Goal: Task Accomplishment & Management: Manage account settings

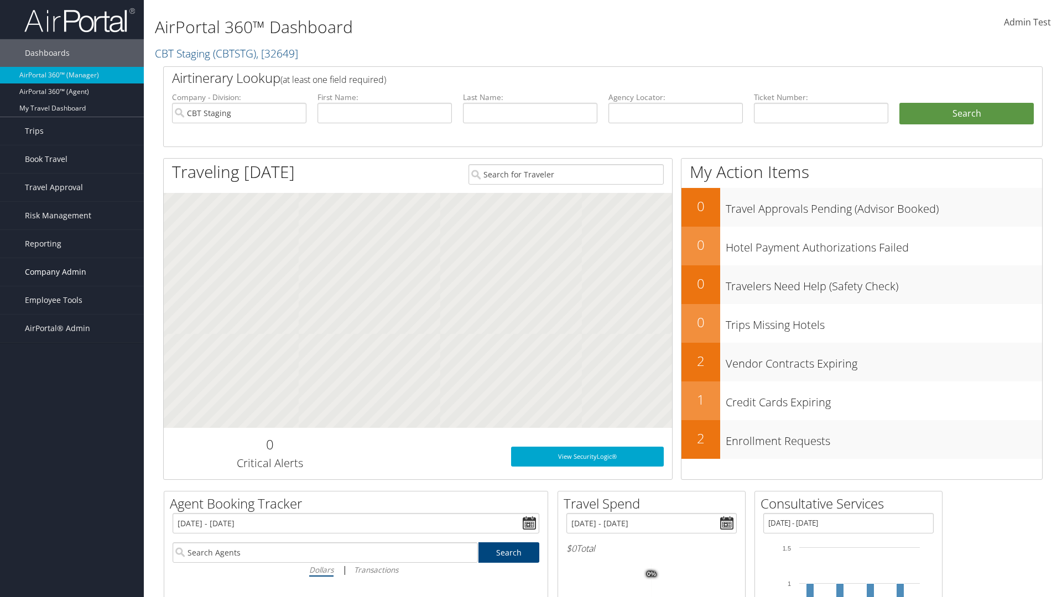
click at [72, 272] on span "Company Admin" at bounding box center [55, 272] width 61 height 28
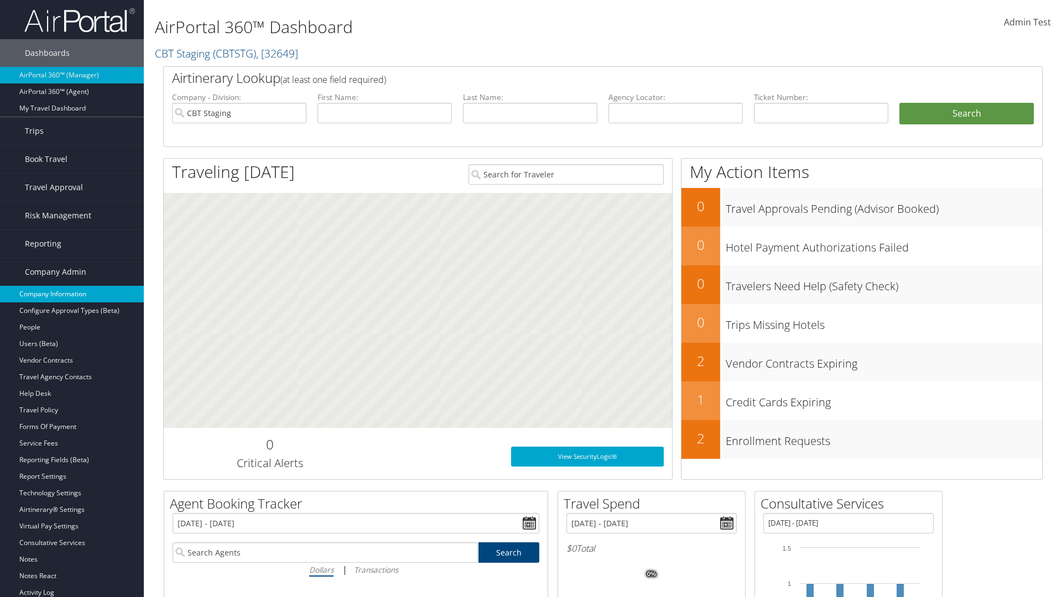
click at [72, 294] on link "Company Information" at bounding box center [72, 294] width 144 height 17
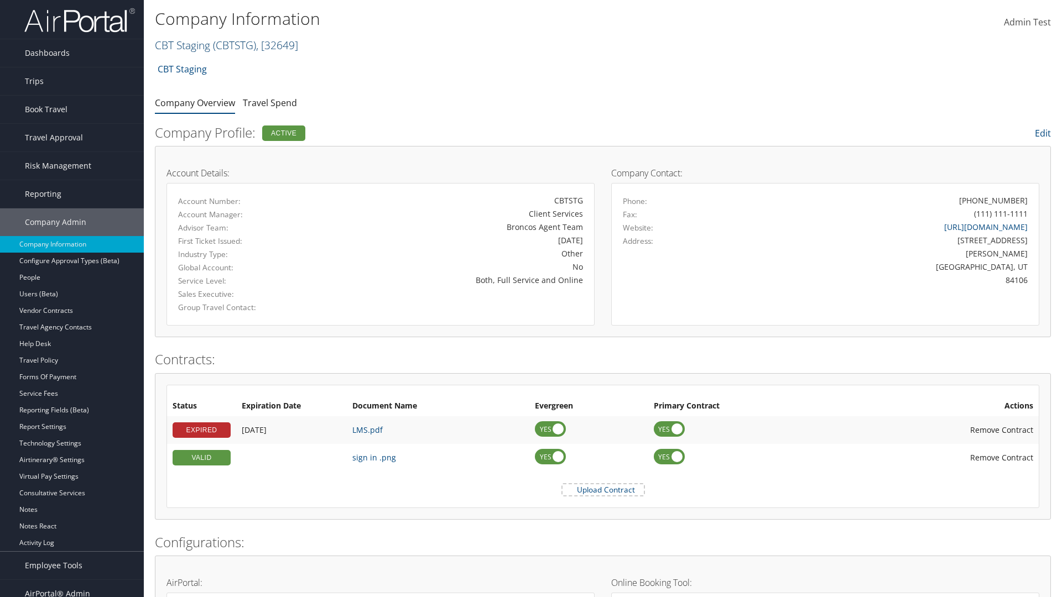
click at [182, 45] on link "CBT Staging ( CBTSTG ) , [ 32649 ]" at bounding box center [226, 45] width 143 height 15
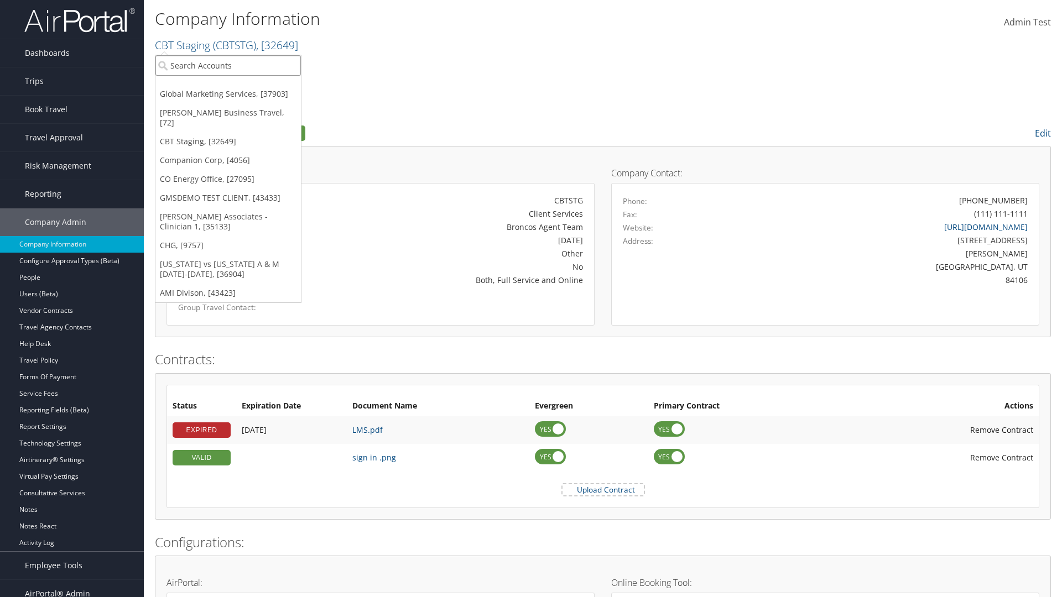
click at [228, 65] on input "search" at bounding box center [227, 65] width 145 height 20
type input "CBTSTG"
click at [228, 86] on div "CBT Staging (CBTSTG), [32649]" at bounding box center [228, 86] width 158 height 10
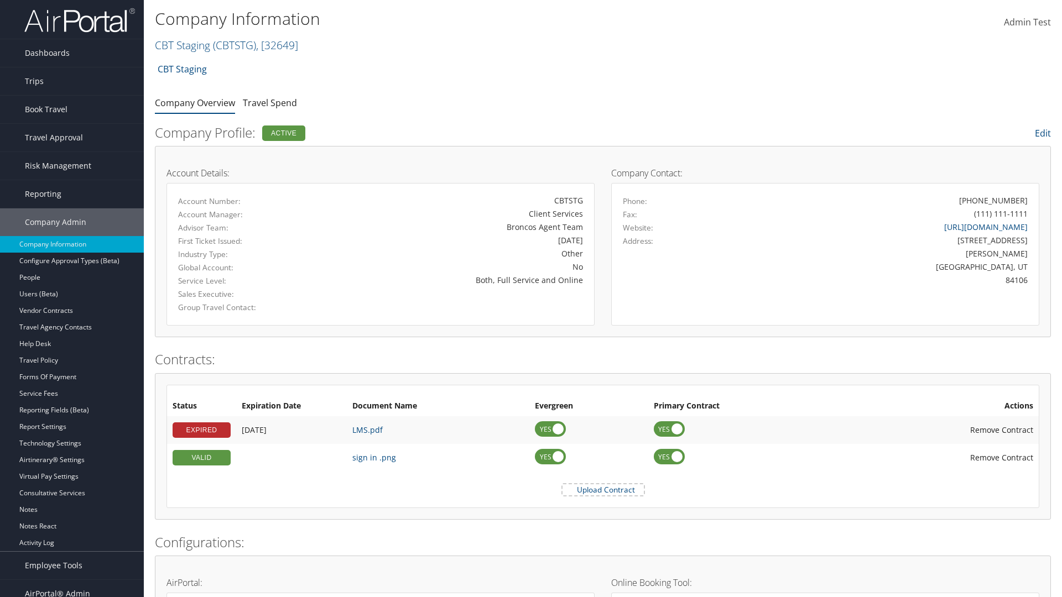
scroll to position [513, 0]
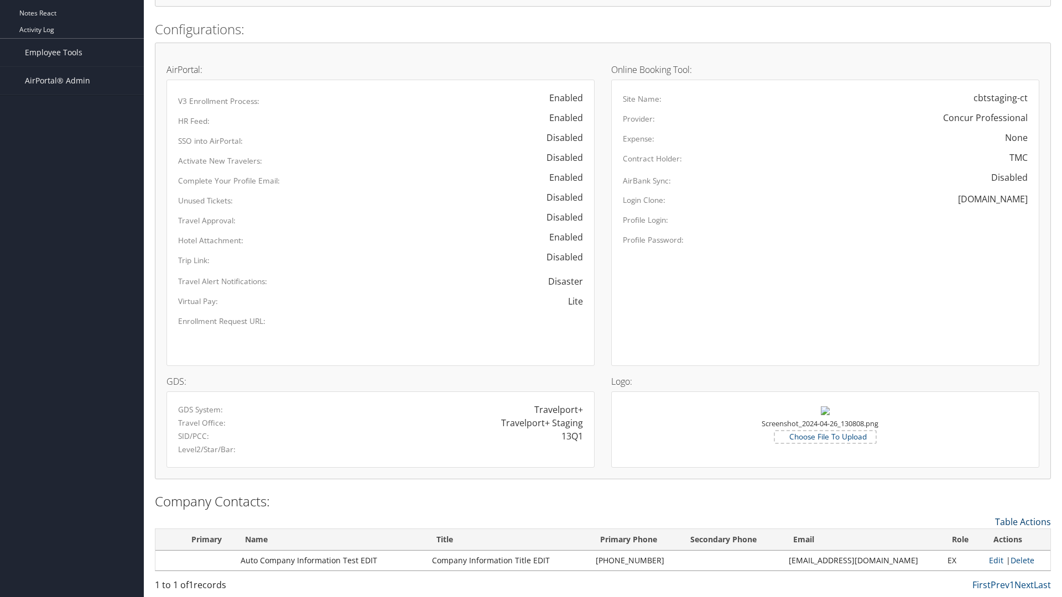
click at [1023, 521] on link "Table Actions" at bounding box center [1023, 522] width 56 height 12
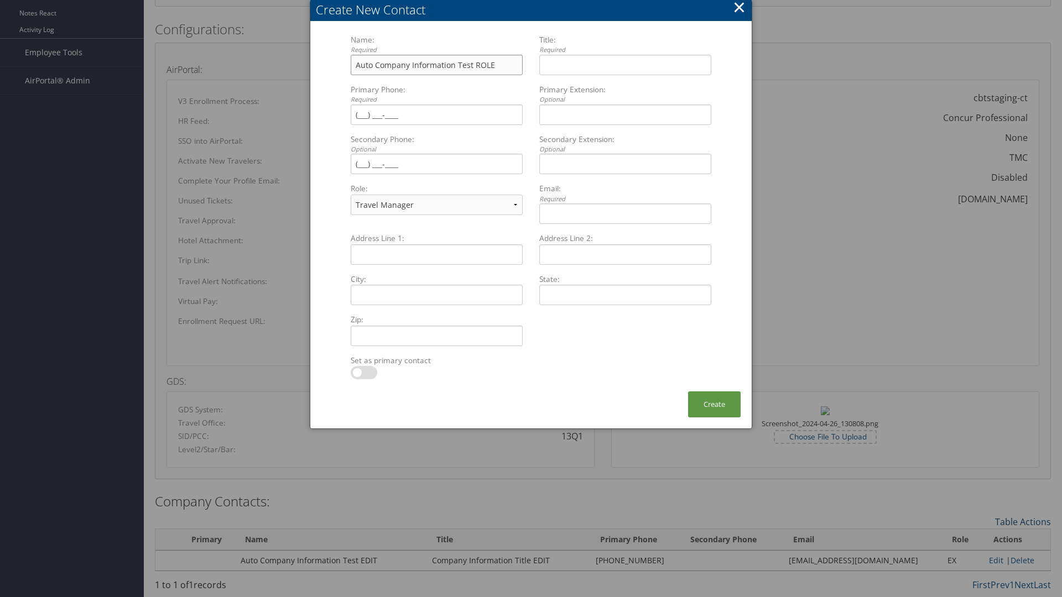
type input "Auto Company Information Test ROLE"
type input "Company Information Title ROLE"
type input "[PHONE_NUMBER]"
select select "EX"
type input "[PHONE_NUMBER]"
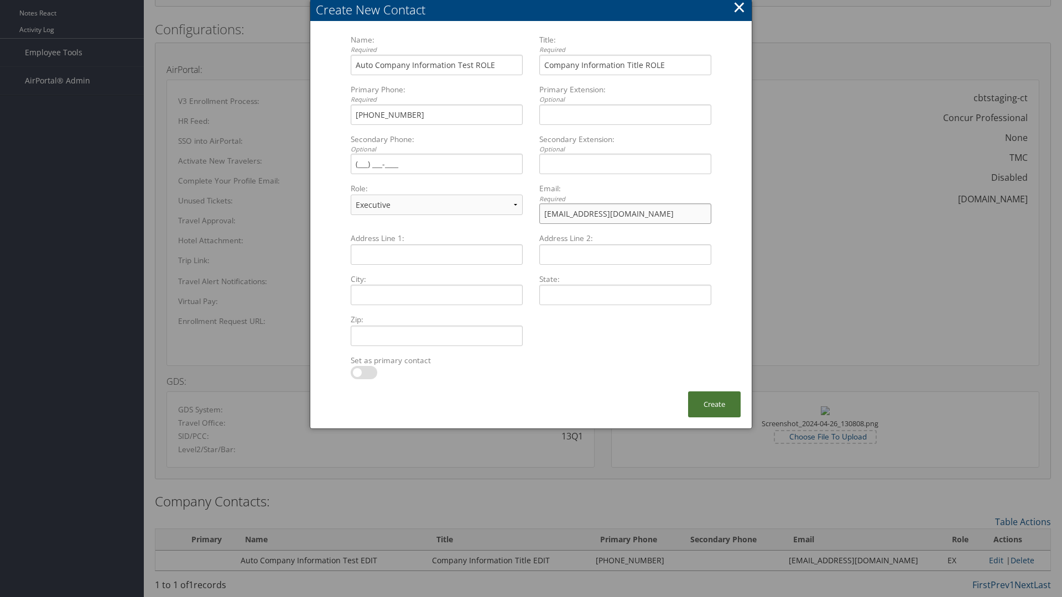
type input "[EMAIL_ADDRESS][DOMAIN_NAME]"
click at [714, 404] on button "Create" at bounding box center [714, 405] width 53 height 26
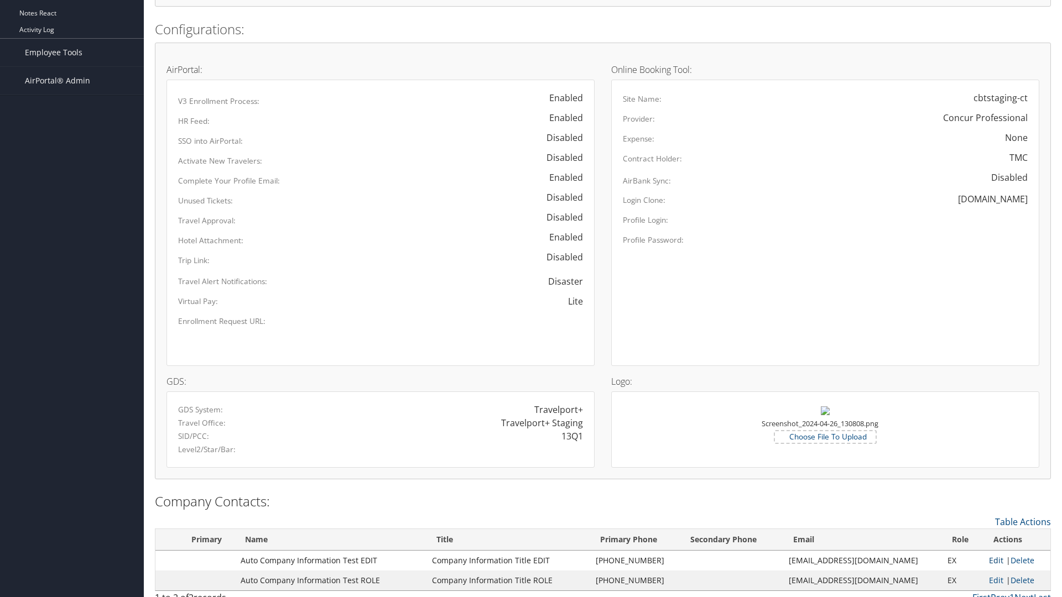
click at [989, 560] on link "Edit" at bounding box center [996, 560] width 14 height 11
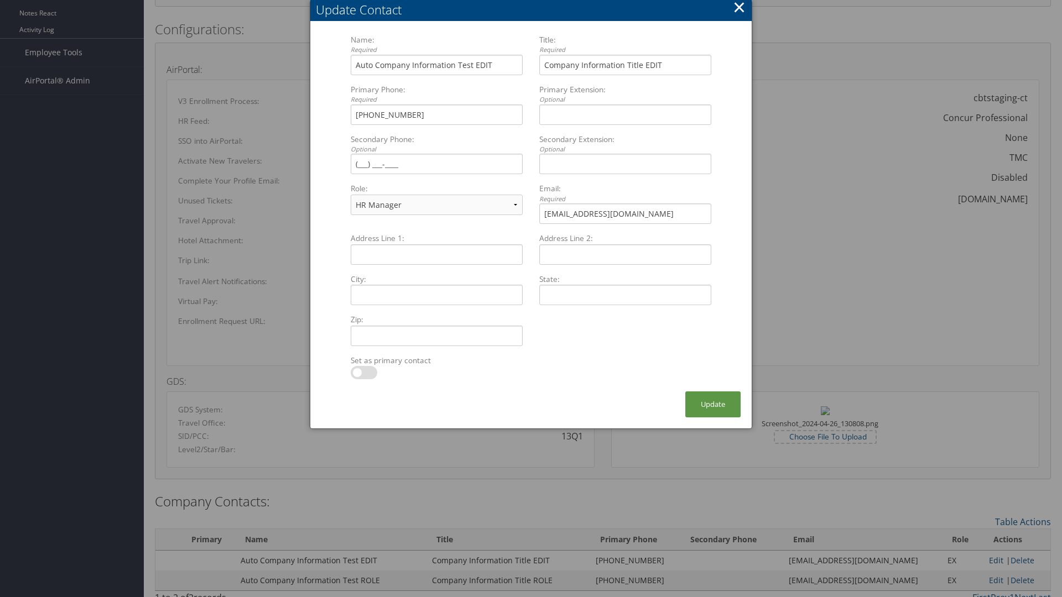
select select "TC"
click at [739, 11] on button "×" at bounding box center [739, 7] width 13 height 22
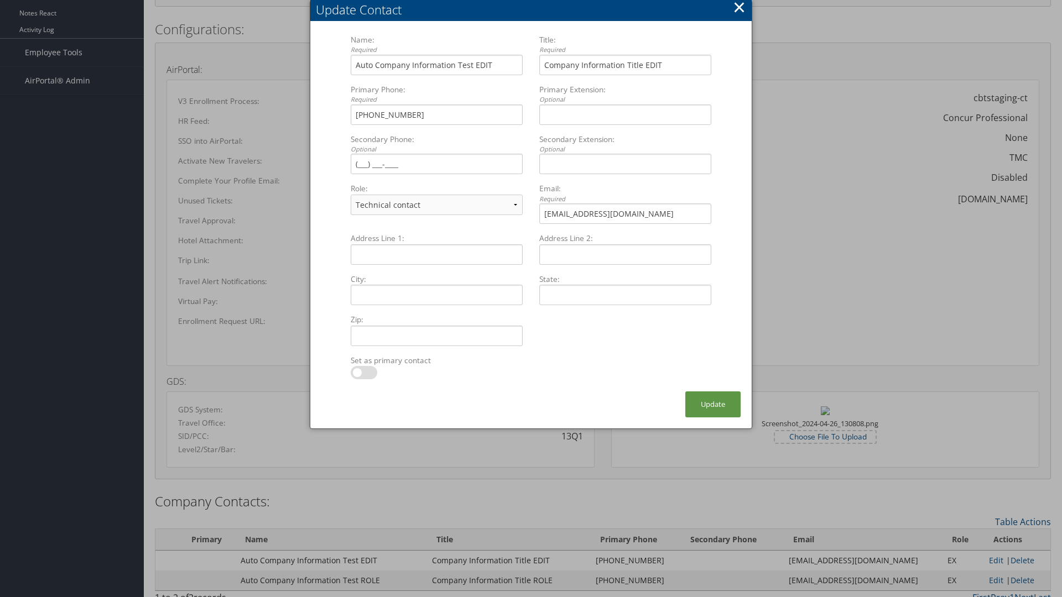
scroll to position [509, 0]
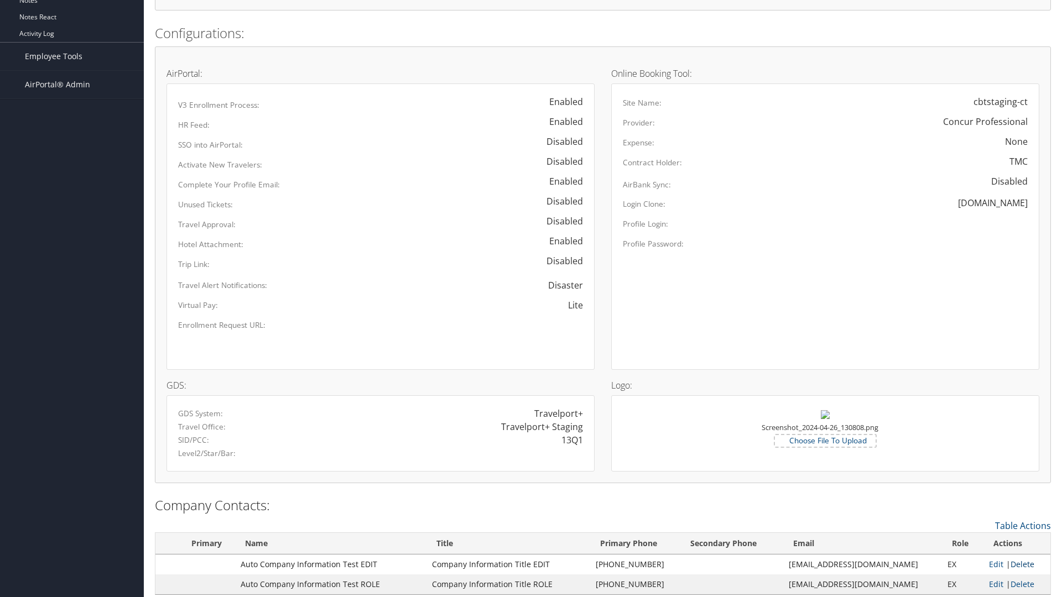
click at [1018, 564] on link "Delete" at bounding box center [1022, 564] width 24 height 11
